Goal: Check status: Check status

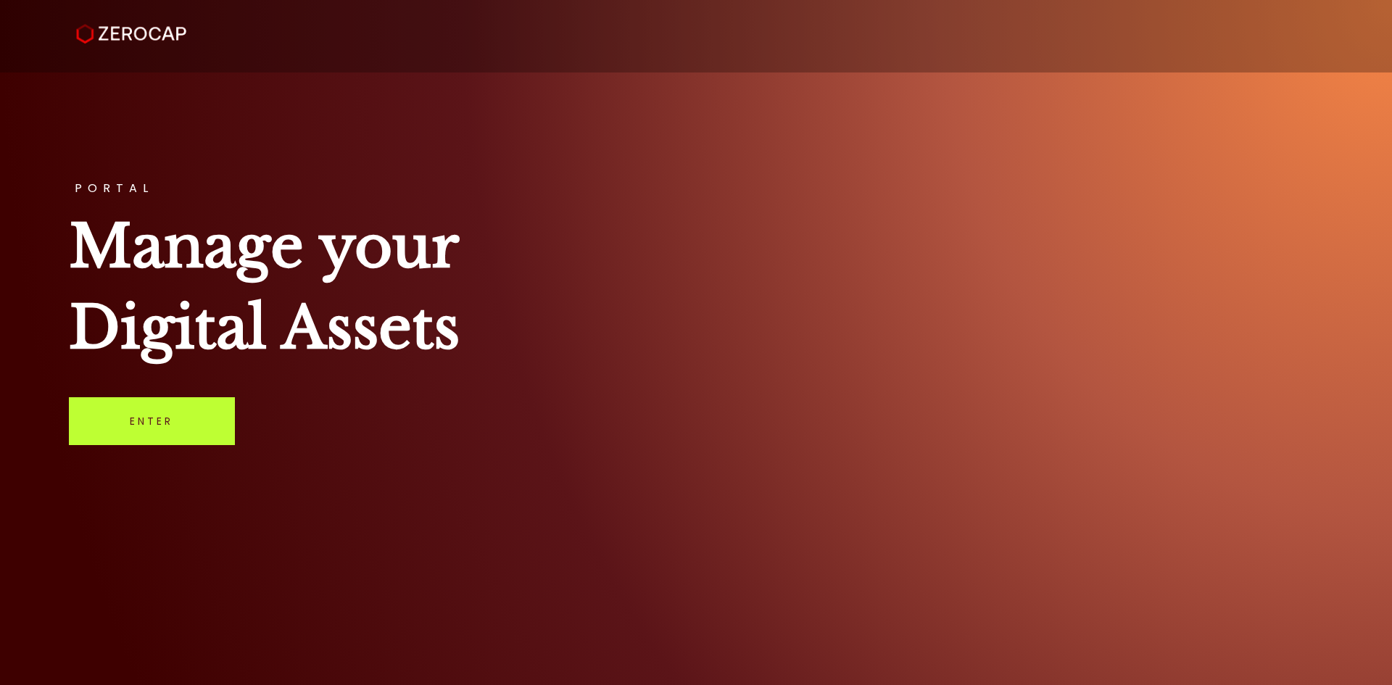
click at [179, 416] on link "Enter" at bounding box center [152, 421] width 166 height 48
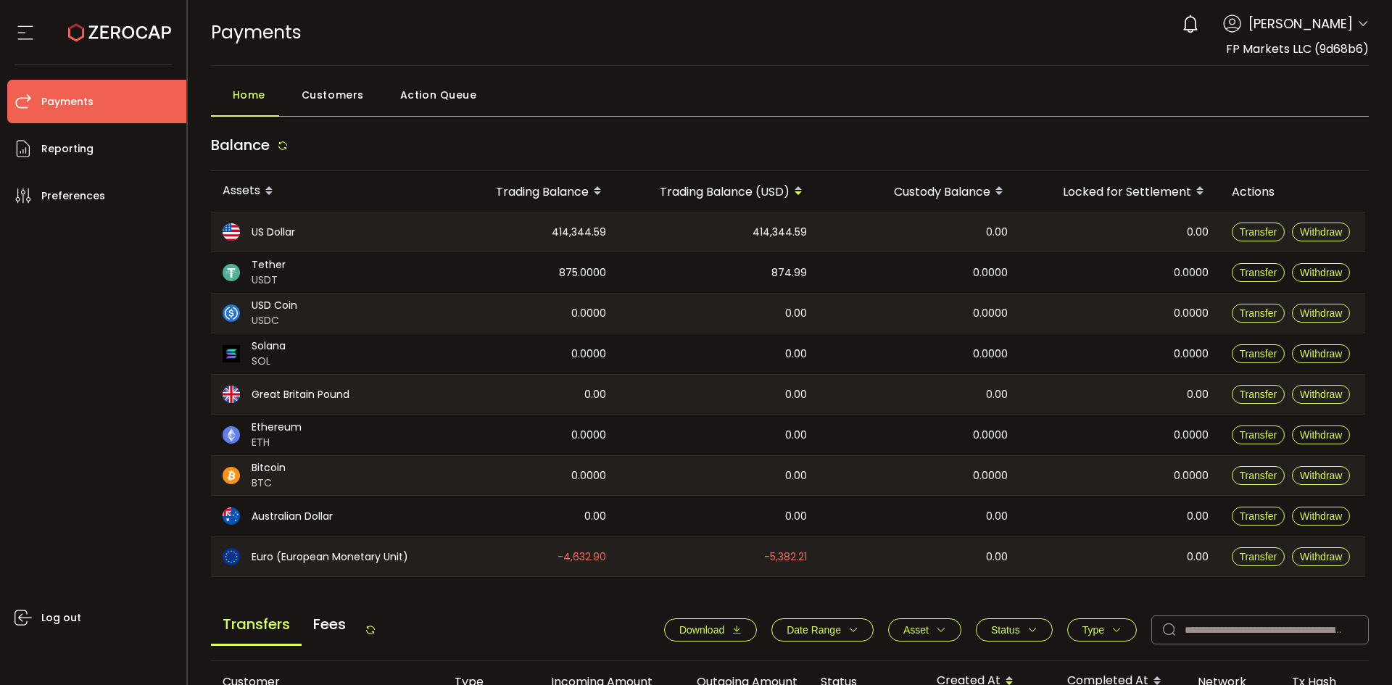
scroll to position [484, 0]
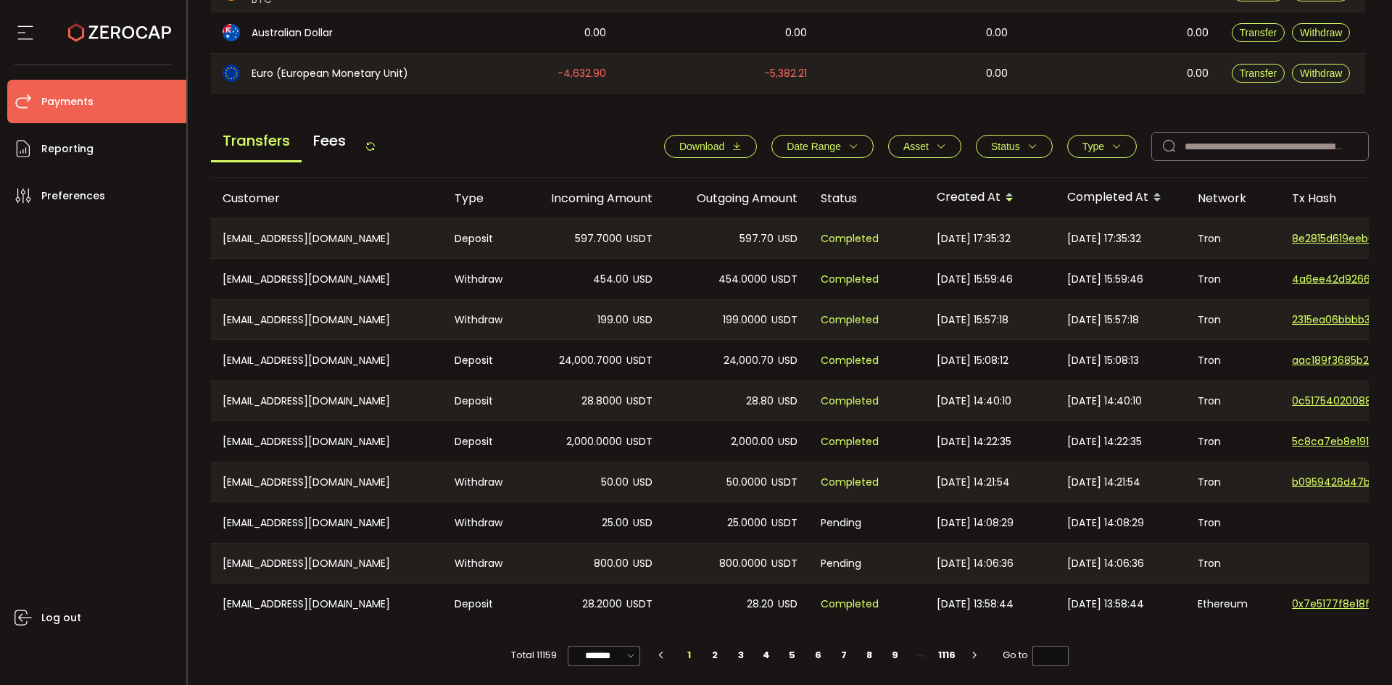
click at [1030, 144] on icon "button" at bounding box center [1033, 146] width 10 height 10
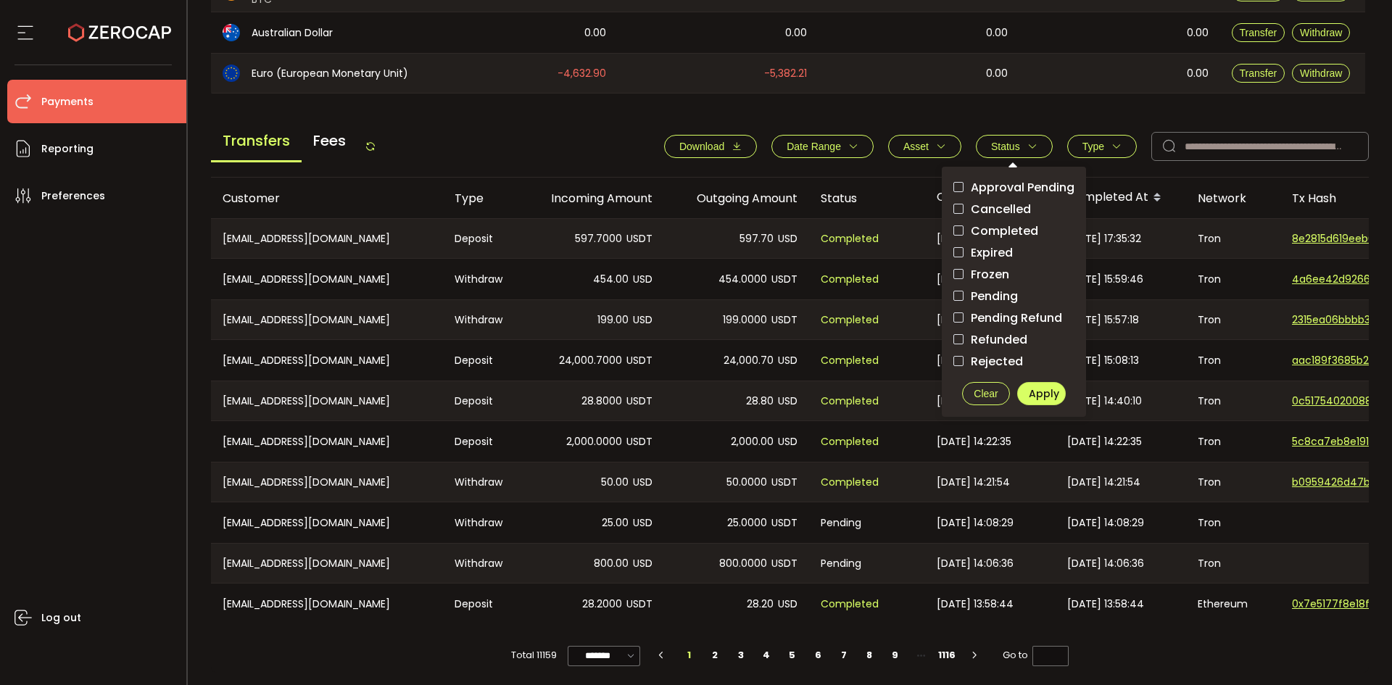
click at [1009, 294] on span "Pending" at bounding box center [991, 296] width 54 height 14
click at [1033, 389] on span "Apply" at bounding box center [1044, 393] width 30 height 15
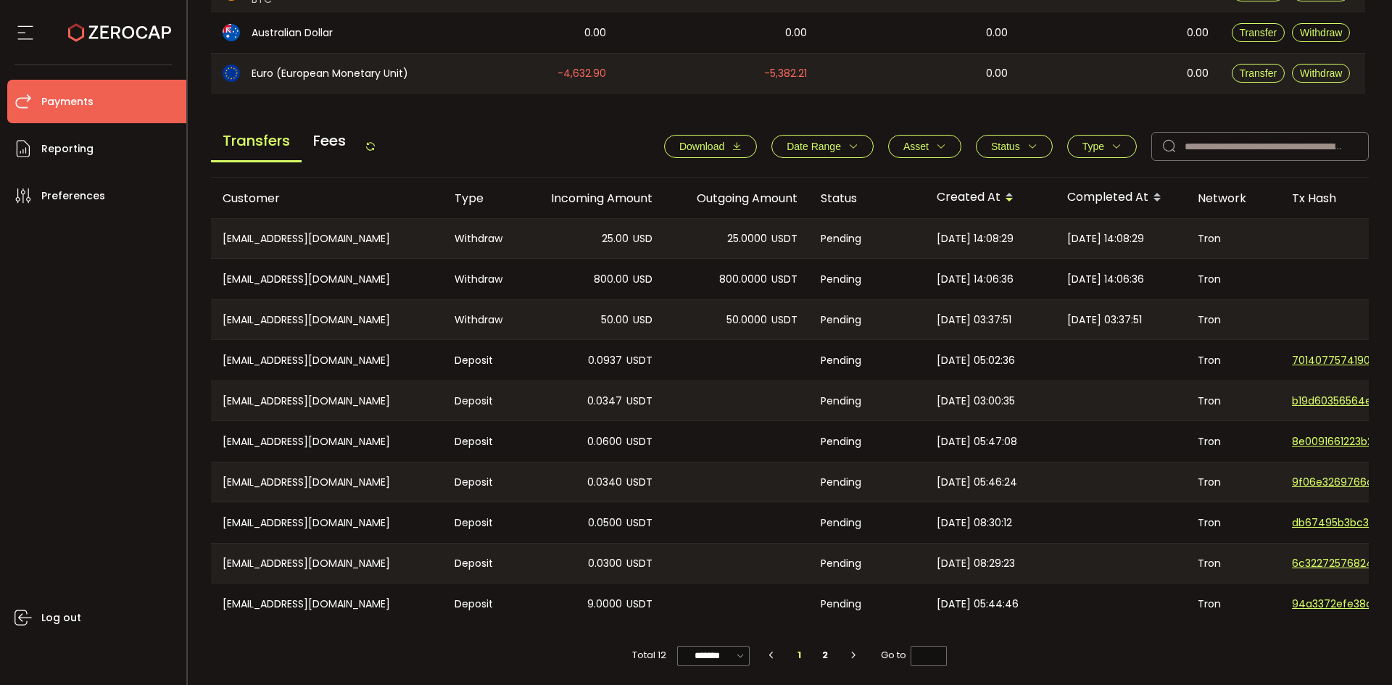
click at [363, 145] on div "Transfers Fees" at bounding box center [293, 146] width 165 height 33
drag, startPoint x: 372, startPoint y: 146, endPoint x: 494, endPoint y: 136, distance: 122.2
click at [373, 146] on icon at bounding box center [371, 147] width 12 height 12
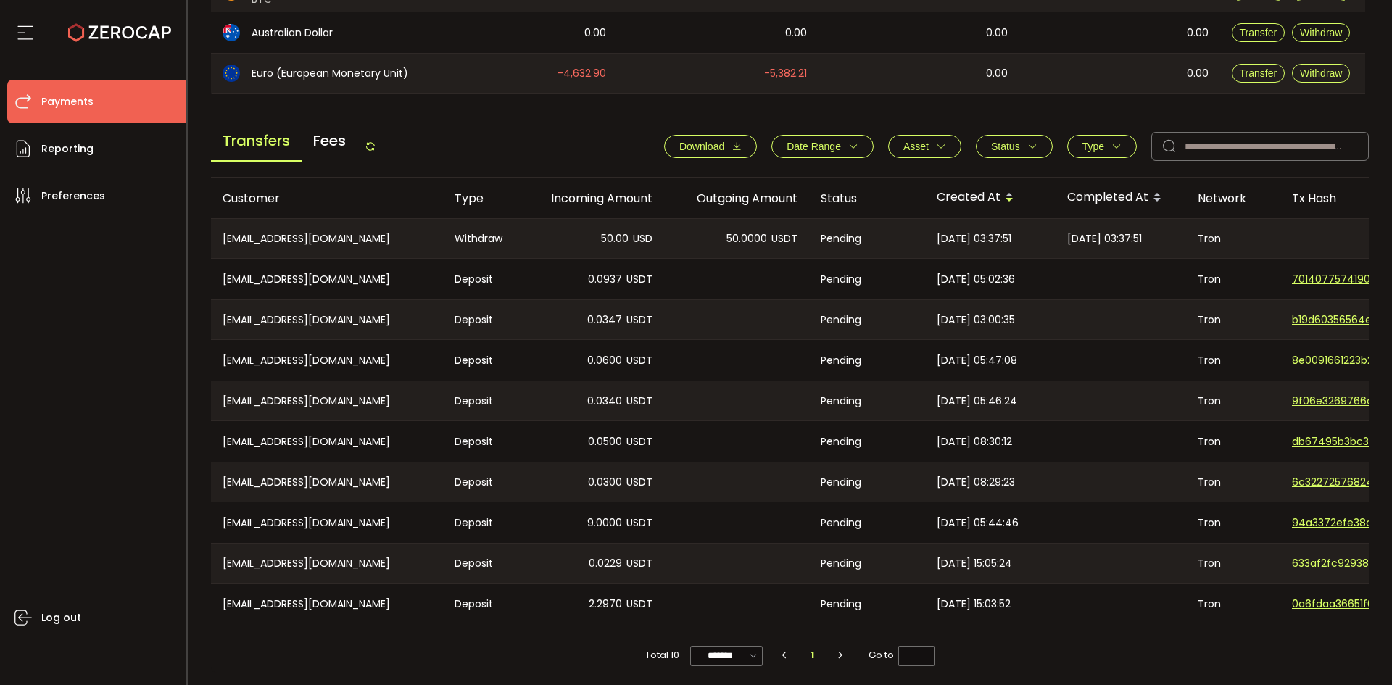
click at [371, 144] on icon at bounding box center [371, 147] width 12 height 12
